Goal: Check status: Check status

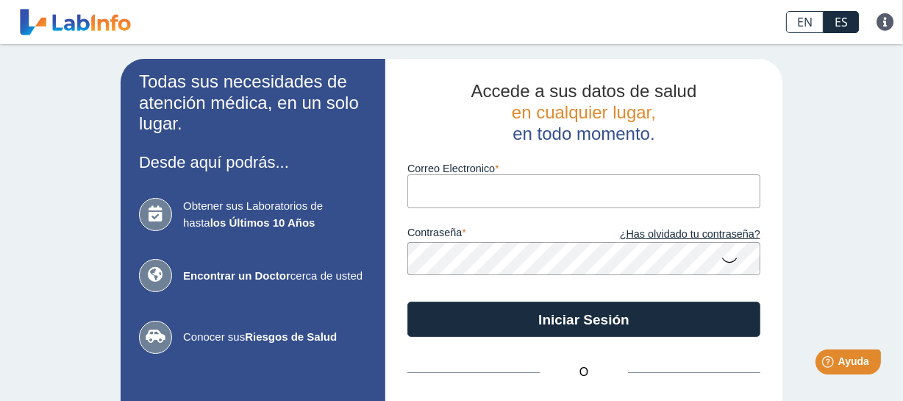
click at [465, 174] on label "Correo Electronico" at bounding box center [584, 169] width 353 height 12
click at [465, 174] on input "Correo Electronico" at bounding box center [584, 190] width 353 height 33
type input "[EMAIL_ADDRESS][DOMAIN_NAME]"
click at [729, 257] on icon at bounding box center [730, 259] width 18 height 29
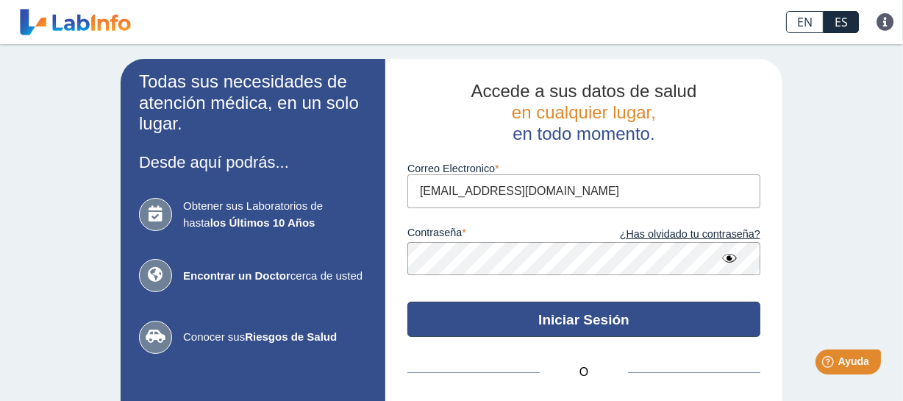
click at [668, 324] on button "Iniciar Sesión" at bounding box center [584, 319] width 353 height 35
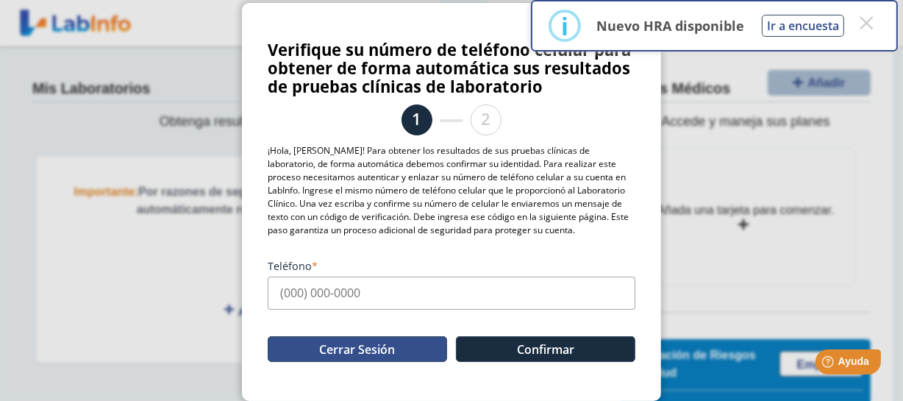
scroll to position [110, 0]
click at [360, 302] on input "Teléfono" at bounding box center [452, 293] width 368 height 33
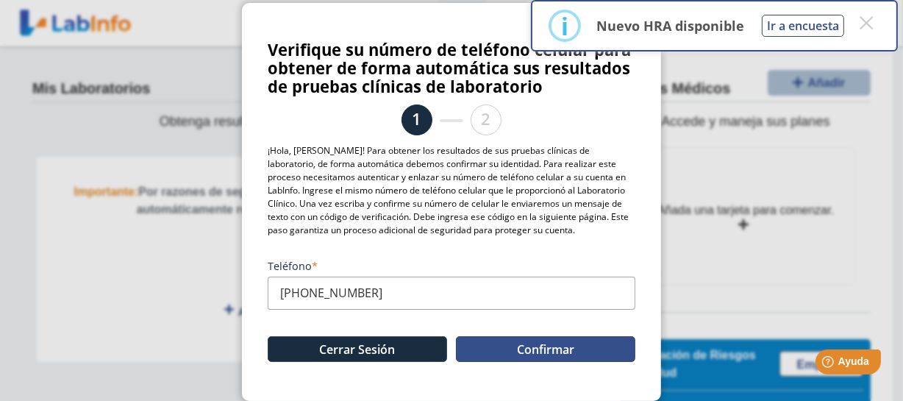
type input "[PHONE_NUMBER]"
click at [566, 343] on button "Confirmar" at bounding box center [545, 349] width 179 height 26
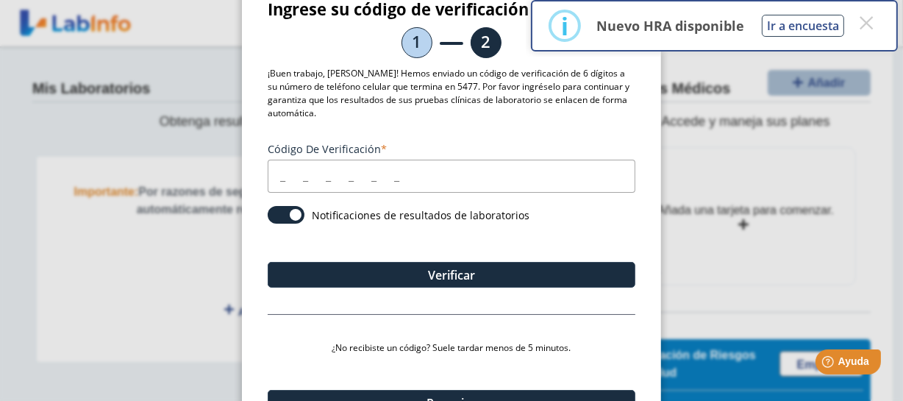
scroll to position [43, 0]
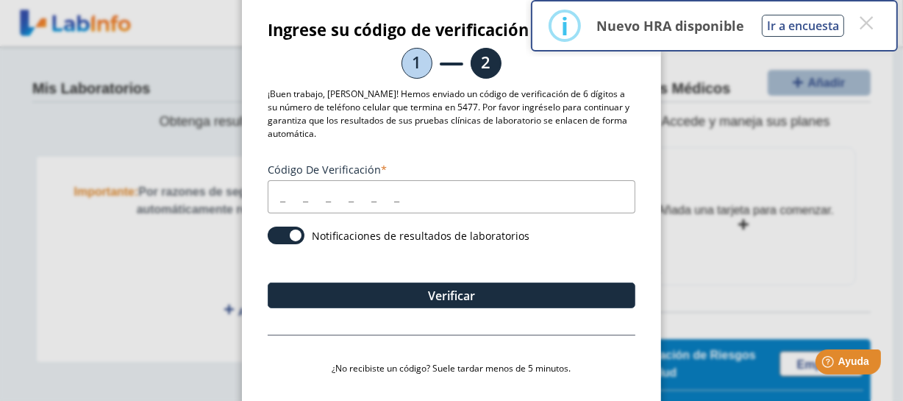
click at [277, 213] on input "Código de verificación" at bounding box center [452, 196] width 368 height 33
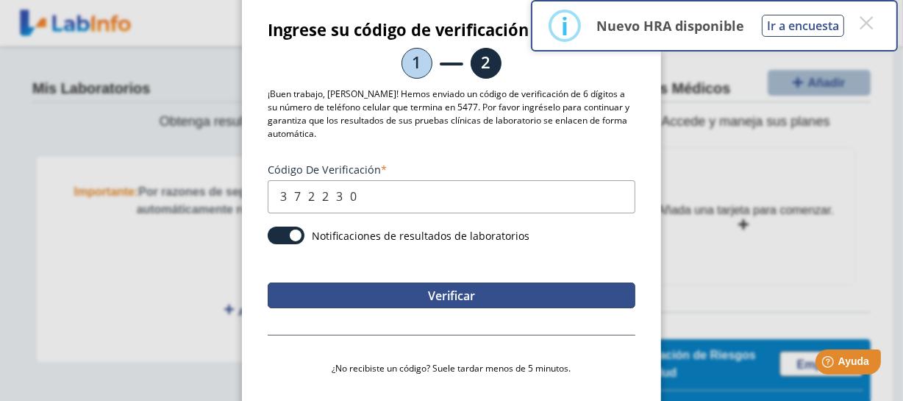
type input "372230"
click at [391, 308] on button "Verificar" at bounding box center [452, 295] width 368 height 26
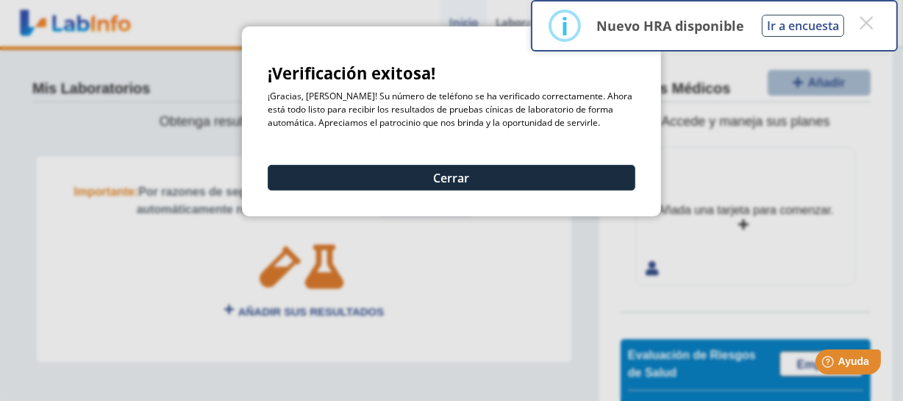
scroll to position [0, 0]
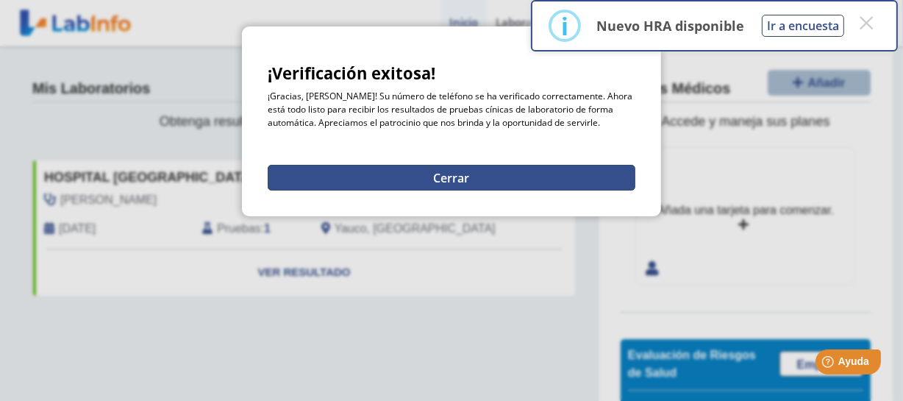
click at [430, 191] on button "Cerrar" at bounding box center [452, 178] width 368 height 26
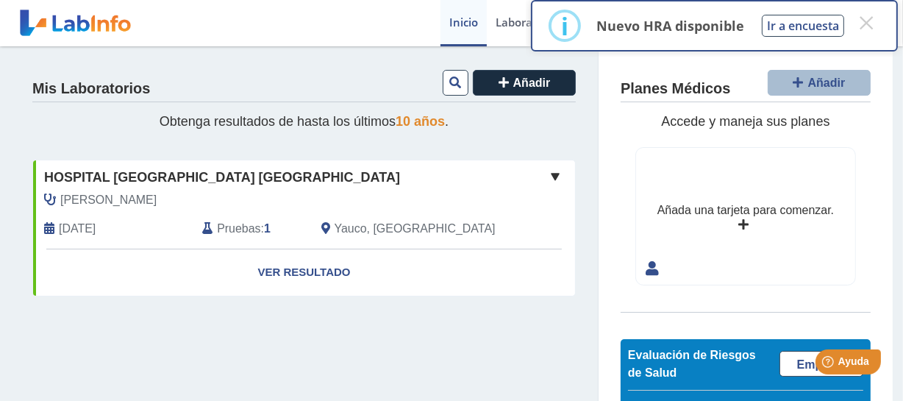
click at [243, 225] on span "Pruebas" at bounding box center [238, 229] width 43 height 18
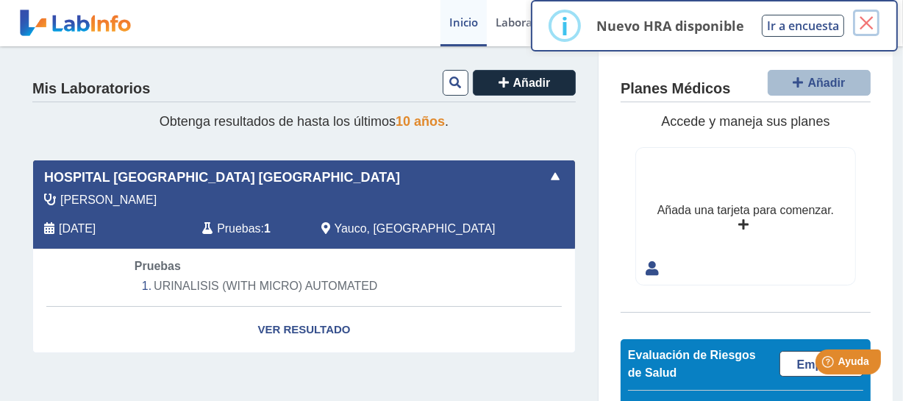
click at [860, 23] on button "×" at bounding box center [866, 23] width 26 height 26
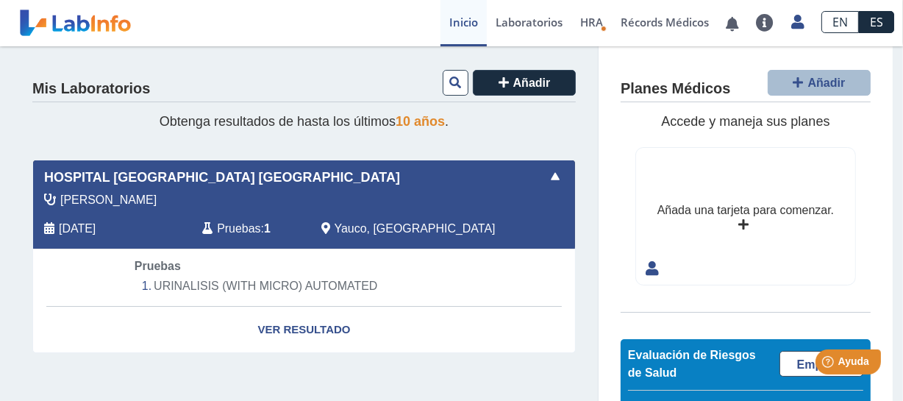
click at [244, 227] on span "Pruebas" at bounding box center [238, 229] width 43 height 18
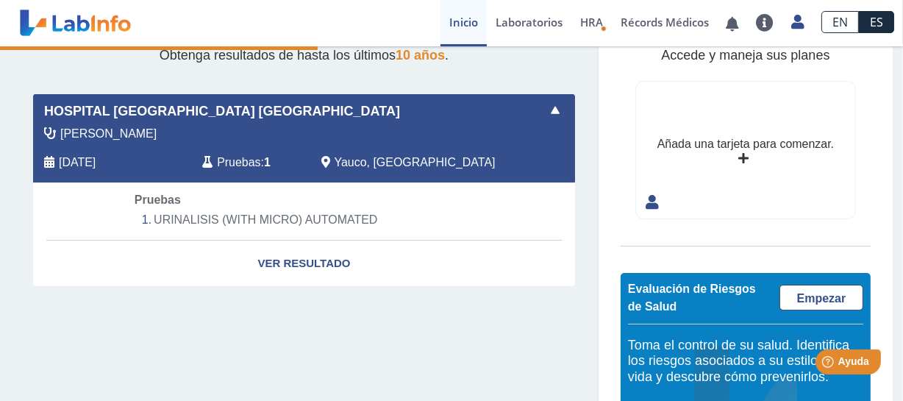
scroll to position [66, 0]
click at [273, 262] on link "Ver Resultado" at bounding box center [304, 264] width 542 height 46
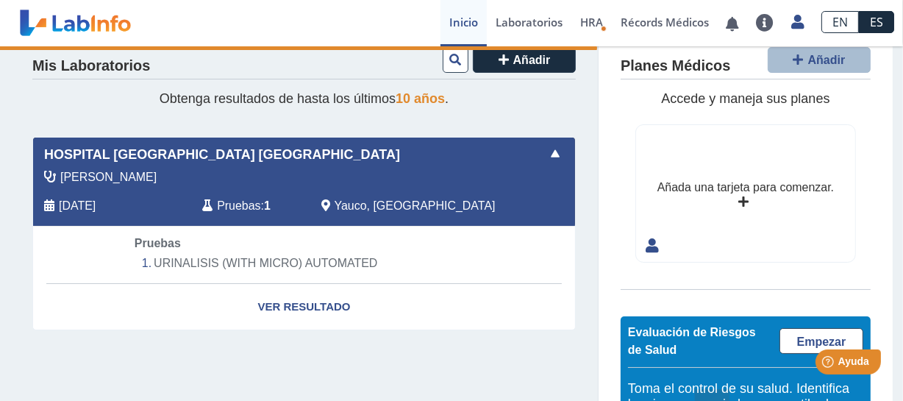
scroll to position [0, 0]
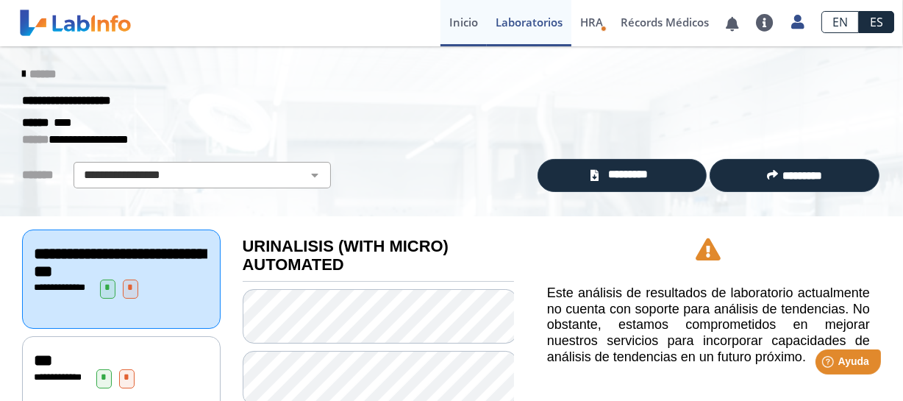
click at [451, 27] on link "Inicio" at bounding box center [464, 23] width 46 height 46
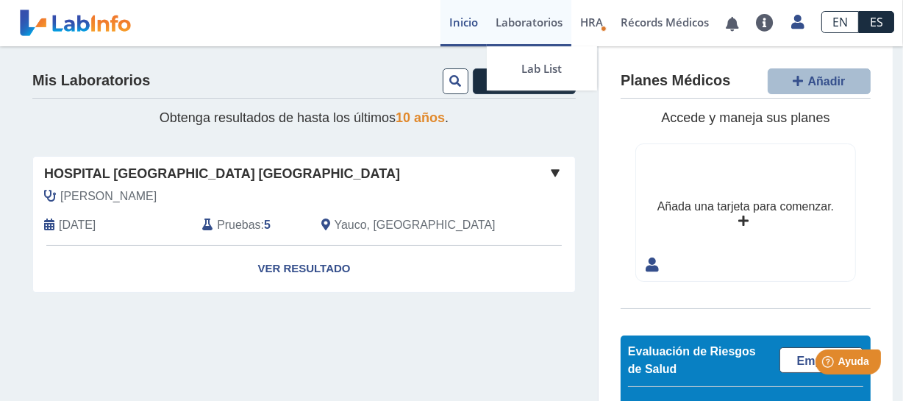
click at [511, 32] on link "Laboratorios" at bounding box center [529, 23] width 85 height 46
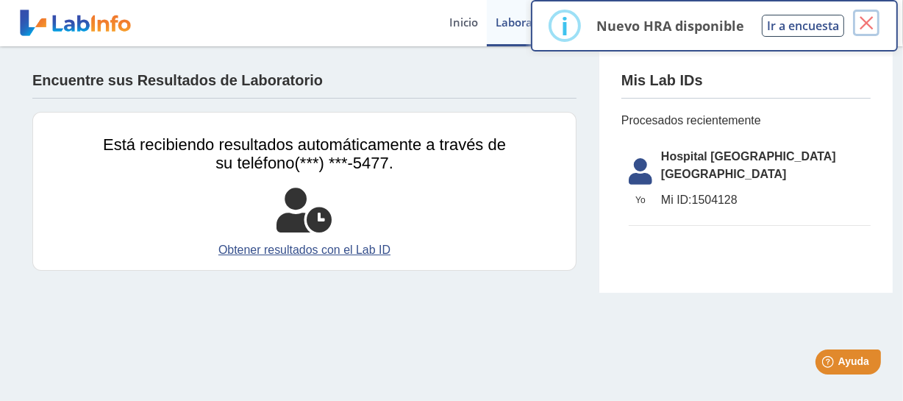
click at [870, 27] on button "×" at bounding box center [866, 23] width 26 height 26
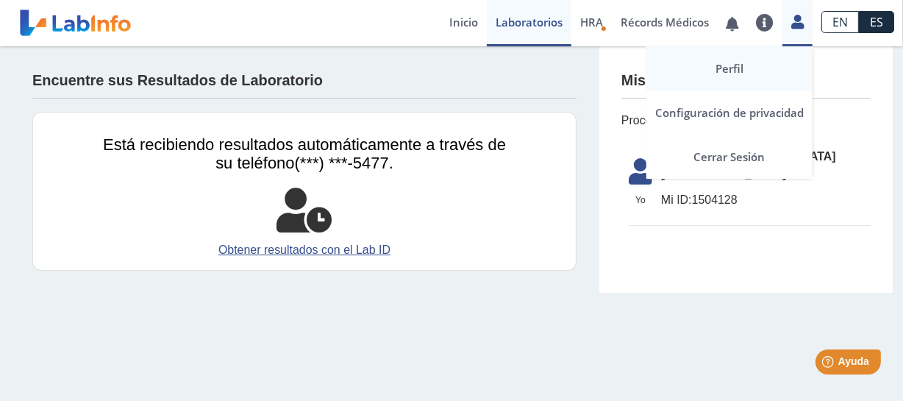
click at [719, 63] on link "Perfil" at bounding box center [730, 68] width 166 height 44
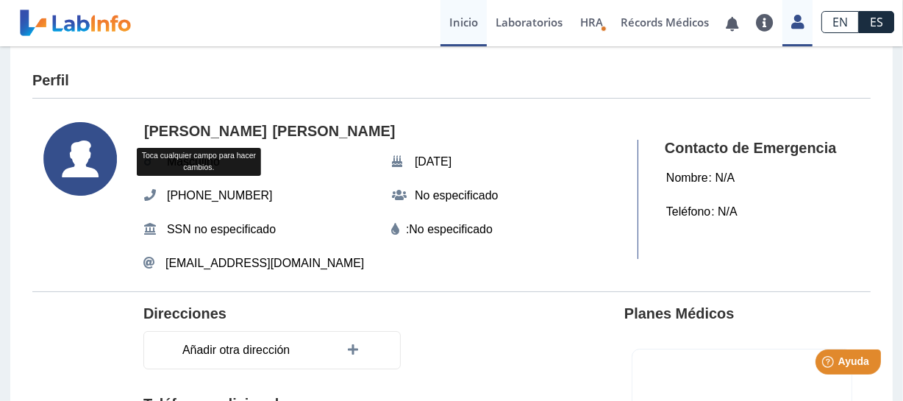
click at [463, 24] on link "Inicio" at bounding box center [464, 23] width 46 height 46
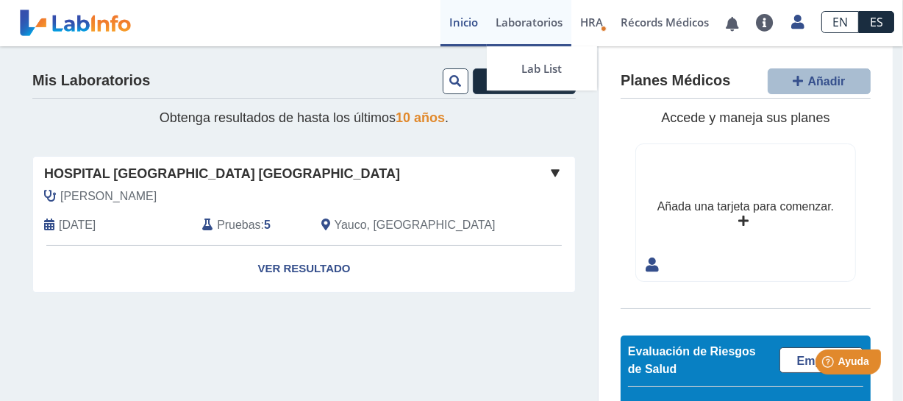
click at [530, 29] on link "Laboratorios" at bounding box center [529, 23] width 85 height 46
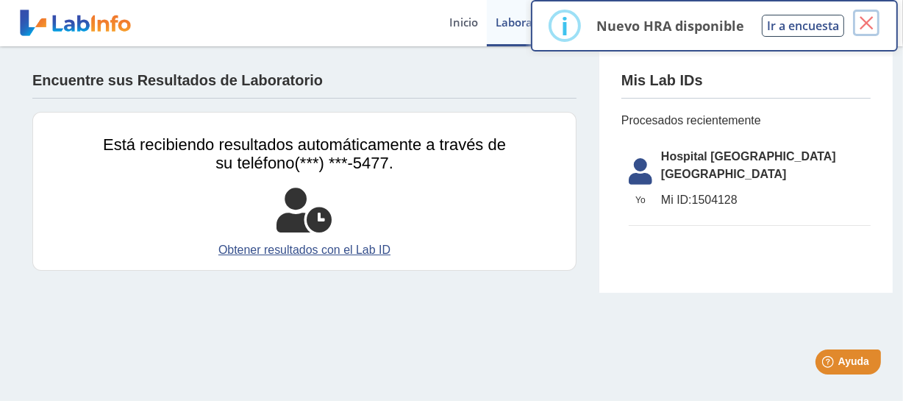
click at [872, 21] on button "×" at bounding box center [866, 23] width 26 height 26
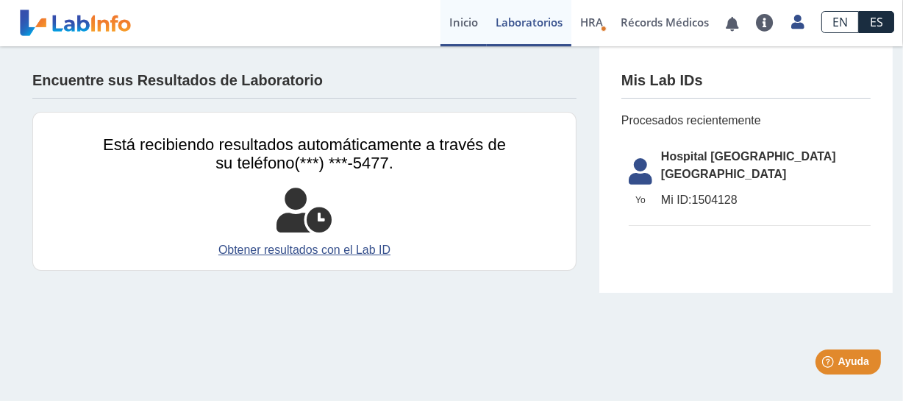
click at [441, 24] on link "Inicio" at bounding box center [464, 23] width 46 height 46
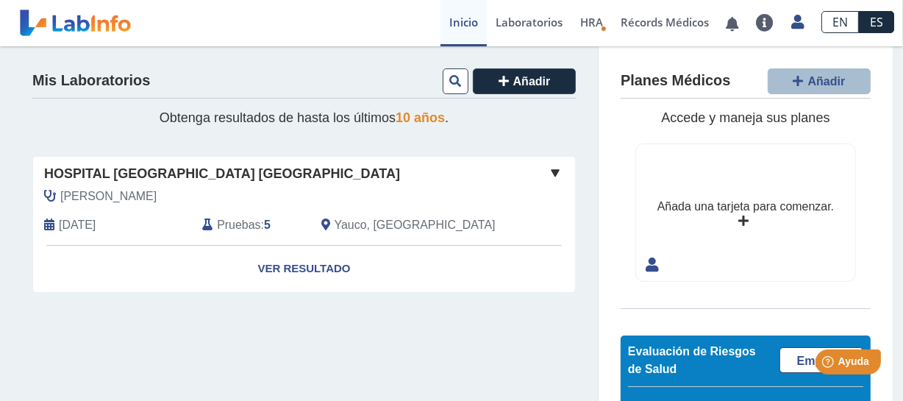
click at [242, 227] on span "Pruebas" at bounding box center [238, 225] width 43 height 18
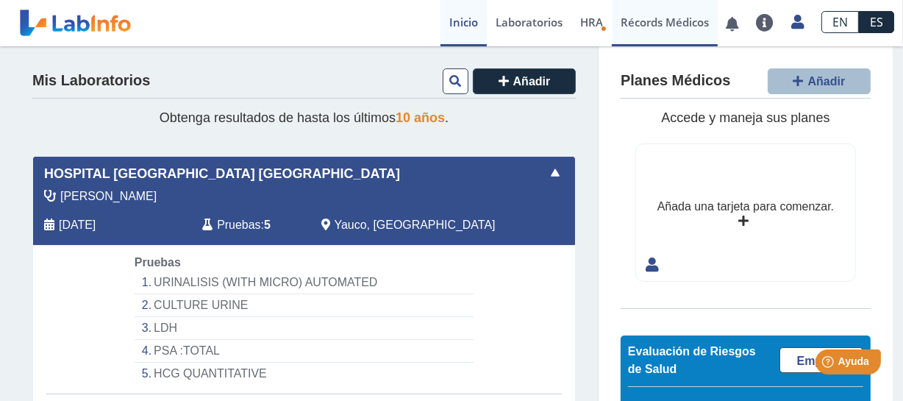
click at [675, 22] on link "Récords Médicos" at bounding box center [665, 23] width 106 height 46
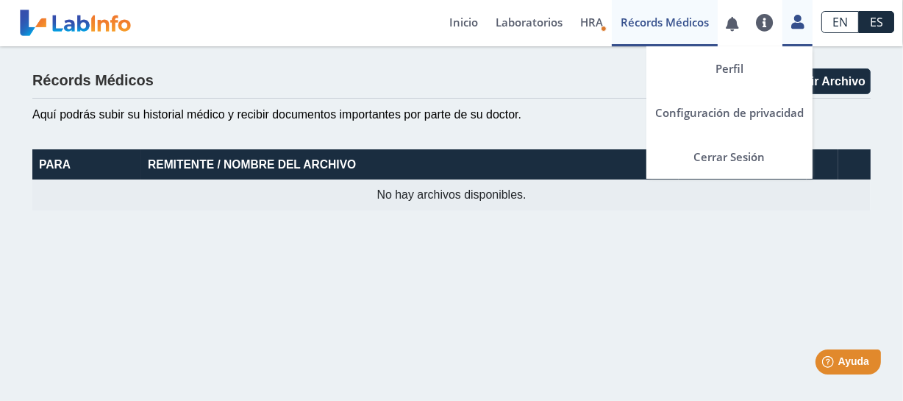
click at [794, 29] on link at bounding box center [798, 19] width 30 height 19
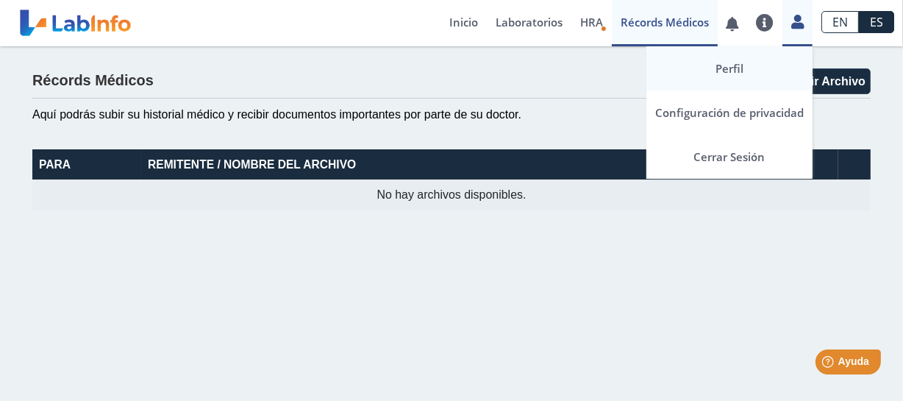
click at [759, 68] on link "Perfil" at bounding box center [730, 68] width 166 height 44
